Goal: Use online tool/utility

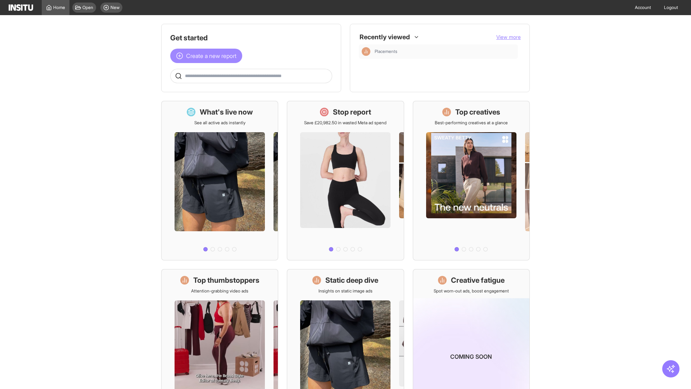
click at [208, 56] on span "Create a new report" at bounding box center [211, 55] width 50 height 9
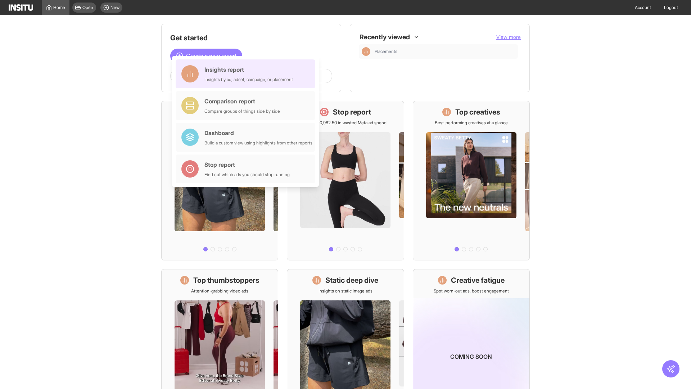
click at [247, 74] on div "Insights report Insights by ad, adset, campaign, or placement" at bounding box center [248, 73] width 89 height 17
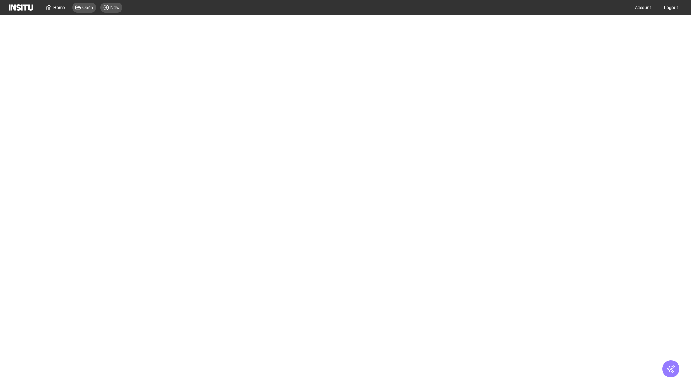
select select "**"
